Goal: Check status: Check status

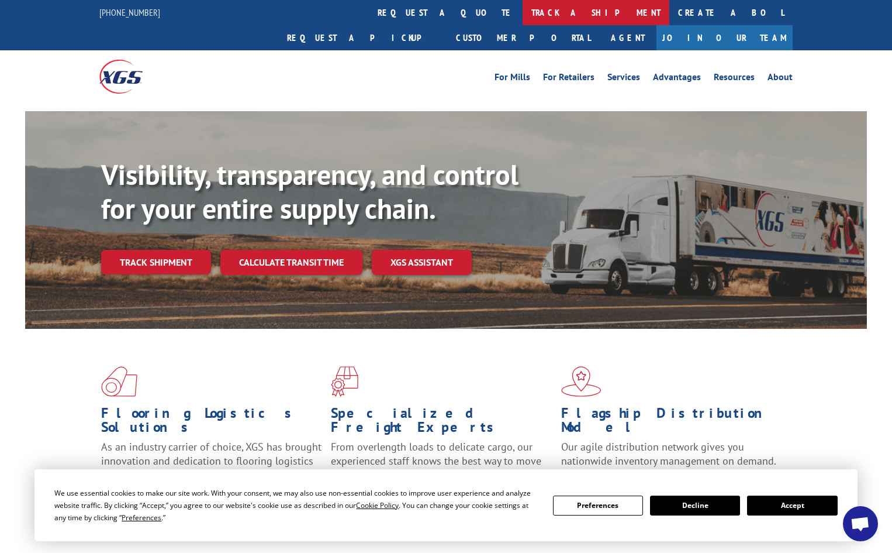
click at [523, 14] on link "track a shipment" at bounding box center [596, 12] width 147 height 25
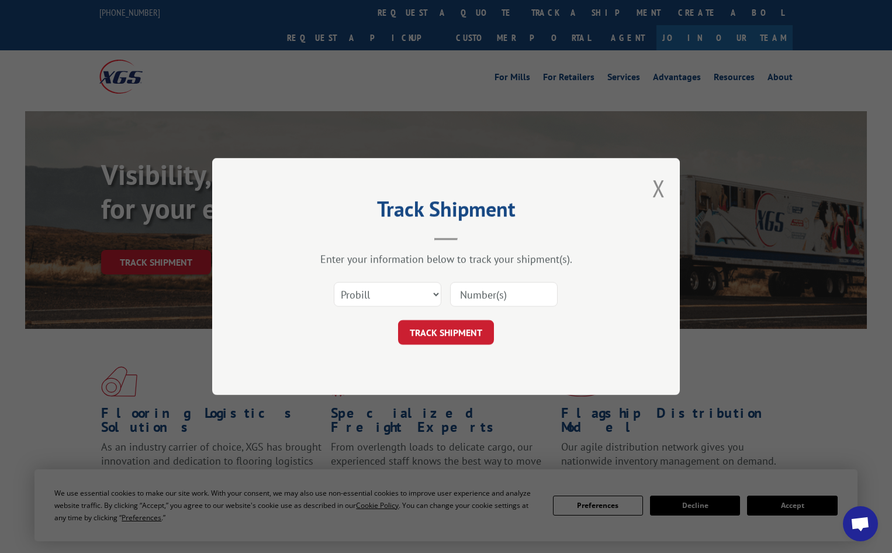
paste input "17604477"
type input "17604477"
click at [455, 333] on button "TRACK SHIPMENT" at bounding box center [446, 332] width 96 height 25
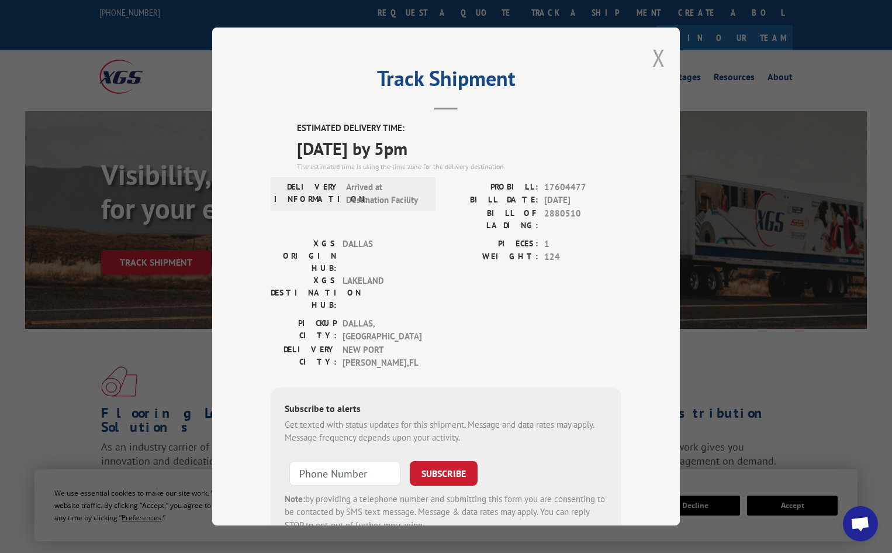
click at [655, 65] on button "Close modal" at bounding box center [659, 57] width 13 height 31
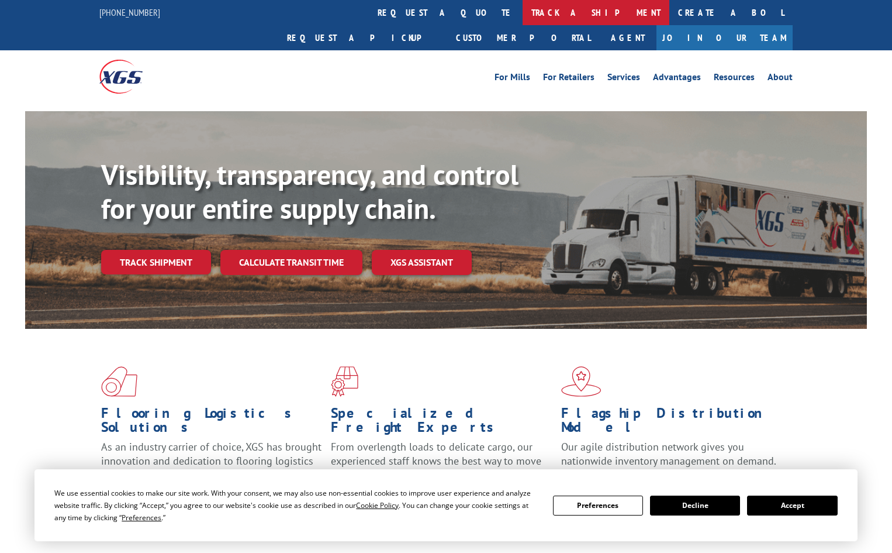
click at [523, 9] on link "track a shipment" at bounding box center [596, 12] width 147 height 25
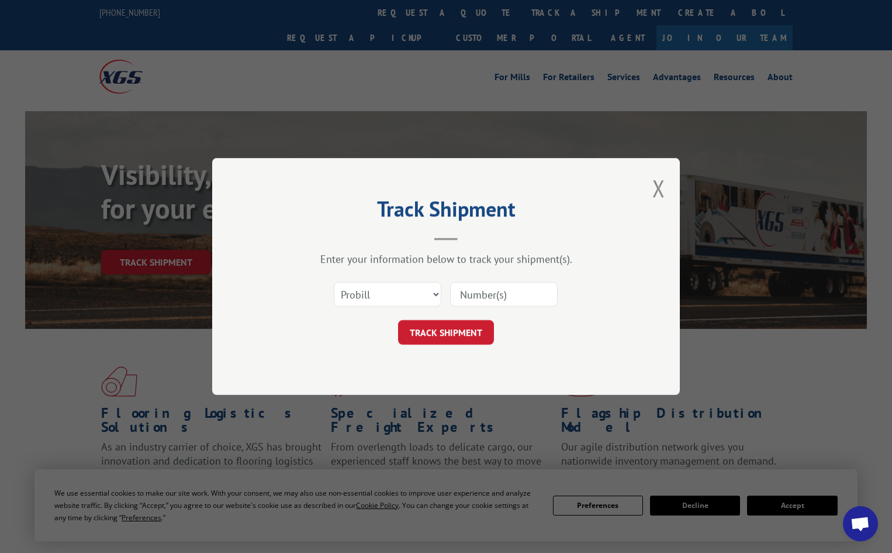
paste input "3883489"
type input "3883489"
click at [469, 329] on button "TRACK SHIPMENT" at bounding box center [446, 332] width 96 height 25
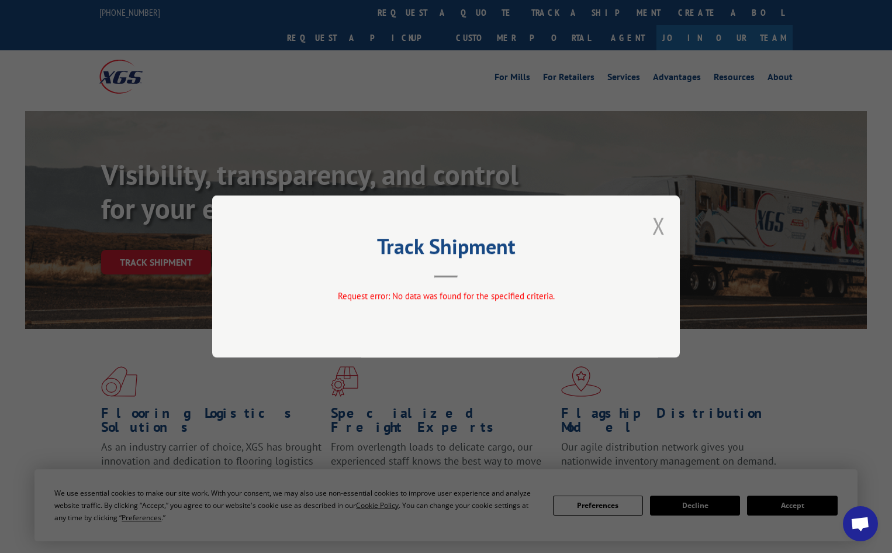
click at [661, 225] on button "Close modal" at bounding box center [659, 225] width 13 height 31
